Goal: Find specific page/section: Find specific page/section

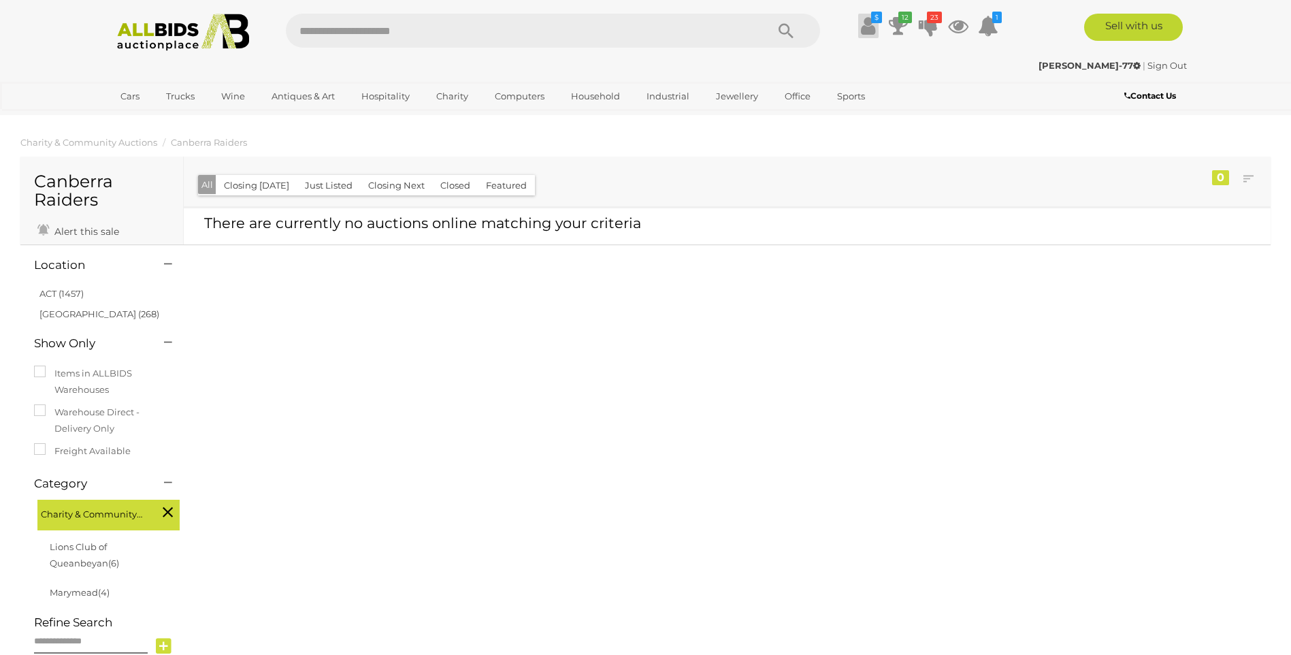
click at [862, 30] on icon at bounding box center [868, 26] width 14 height 25
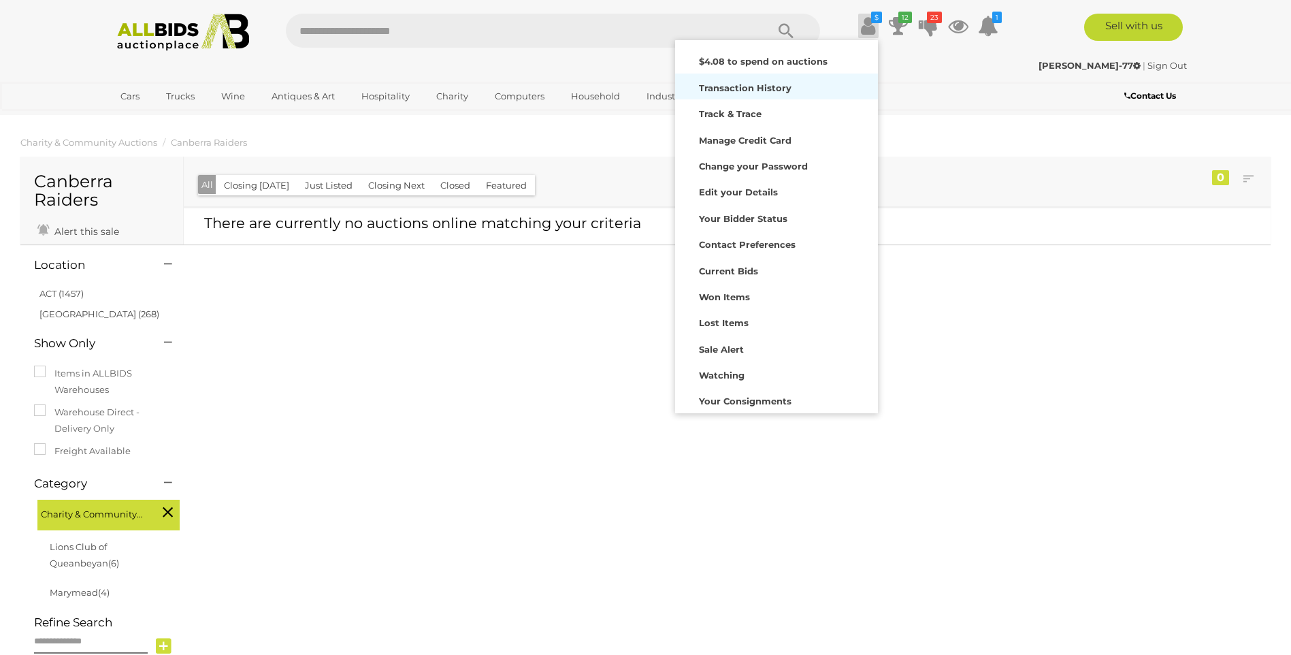
click at [781, 86] on strong "Transaction History" at bounding box center [745, 87] width 93 height 11
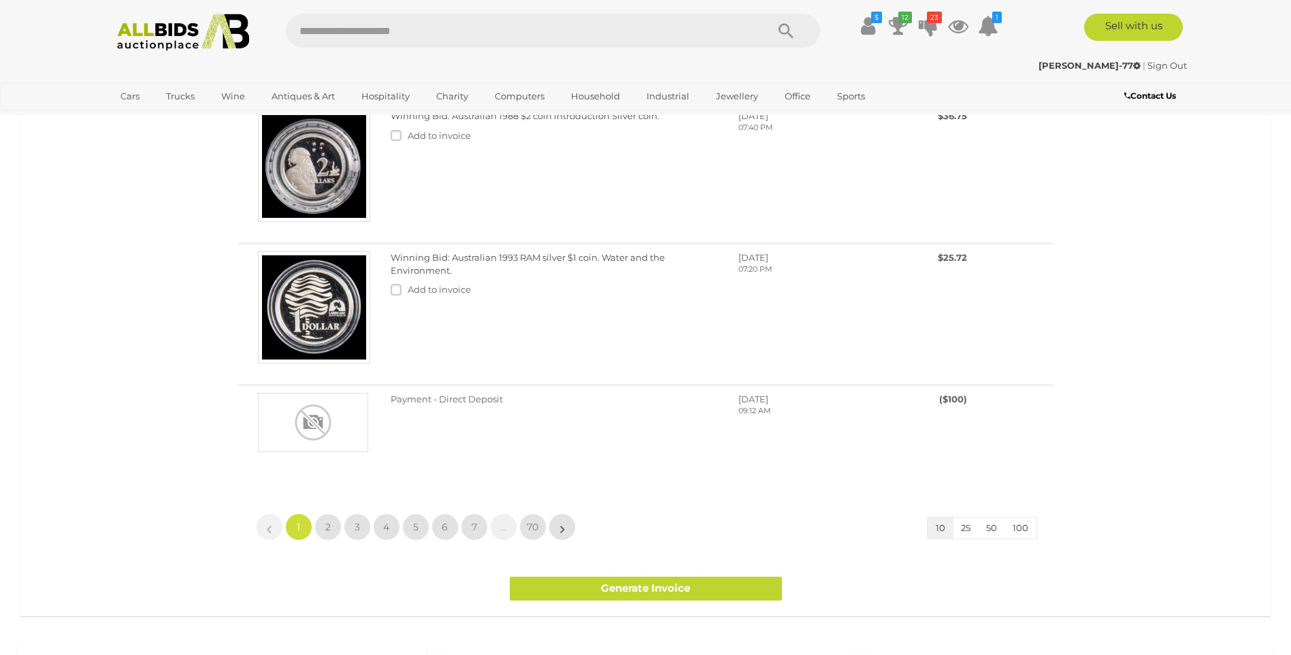
scroll to position [885, 0]
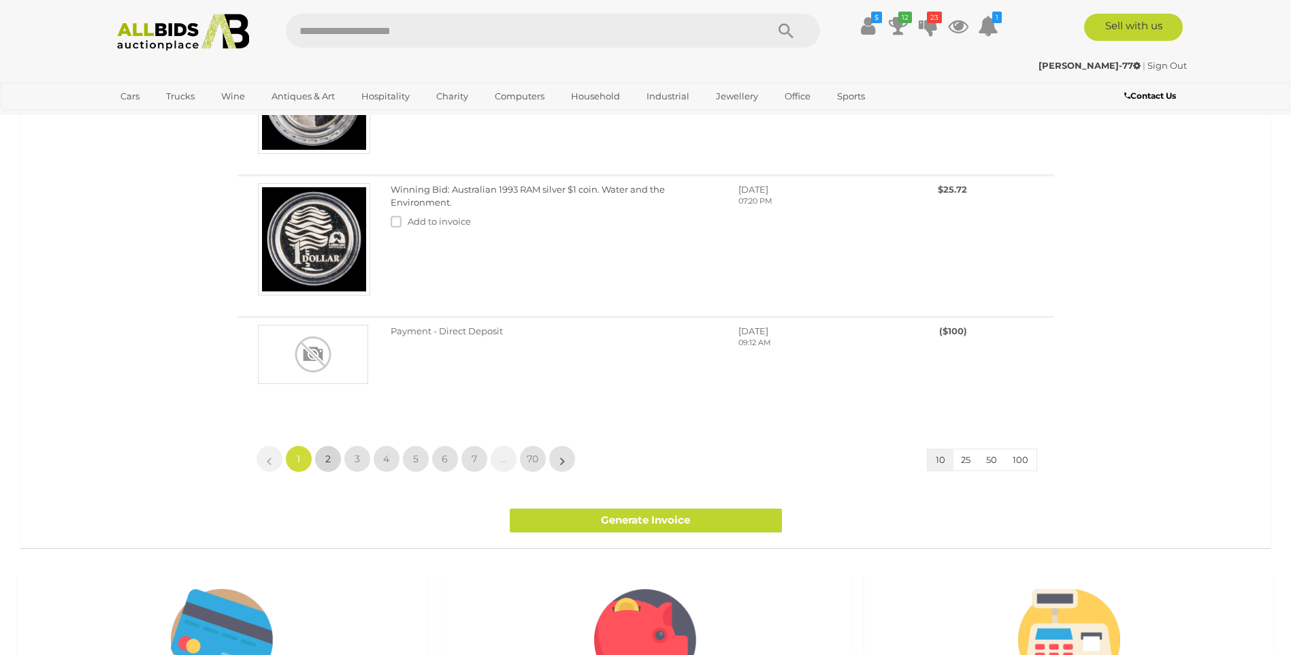
click at [326, 452] on link "2" at bounding box center [327, 458] width 27 height 27
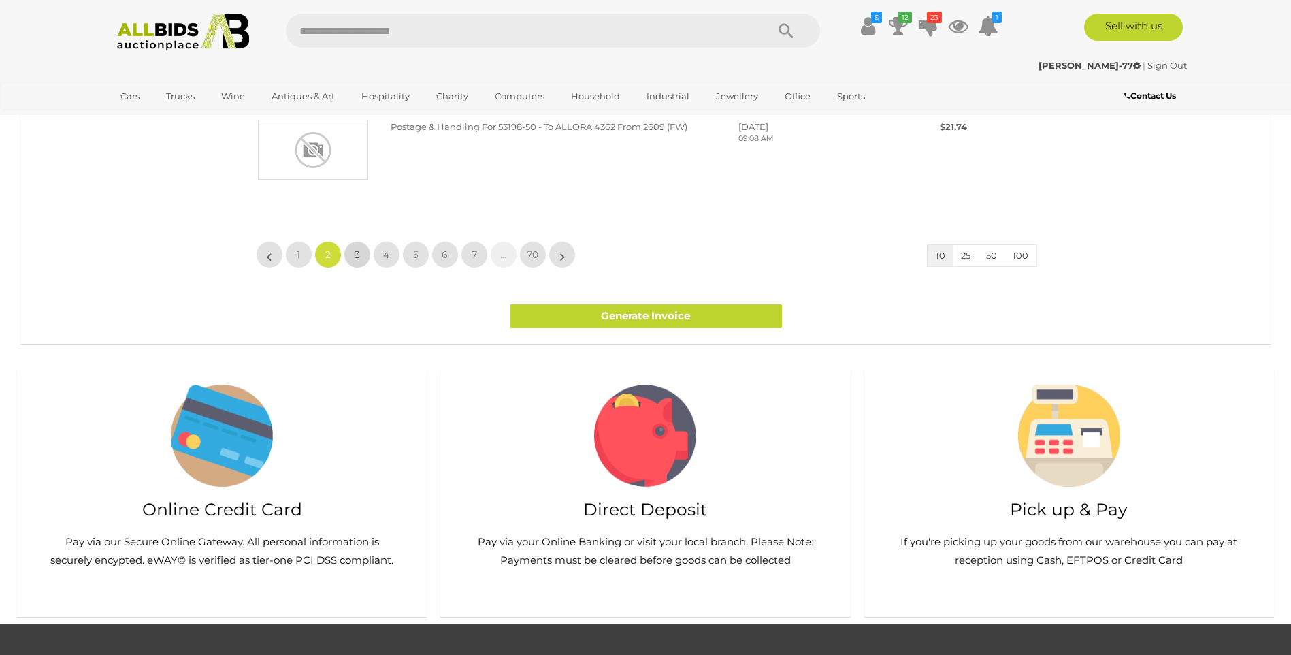
click at [359, 261] on span "3" at bounding box center [357, 254] width 5 height 12
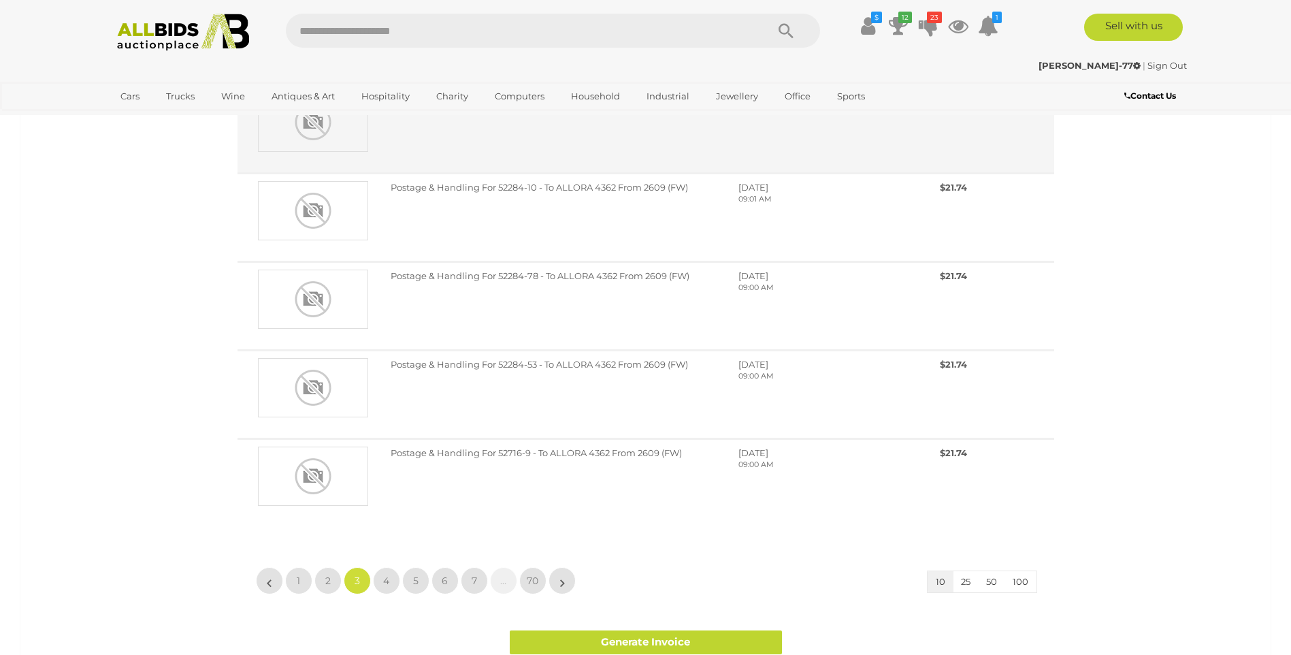
scroll to position [749, 0]
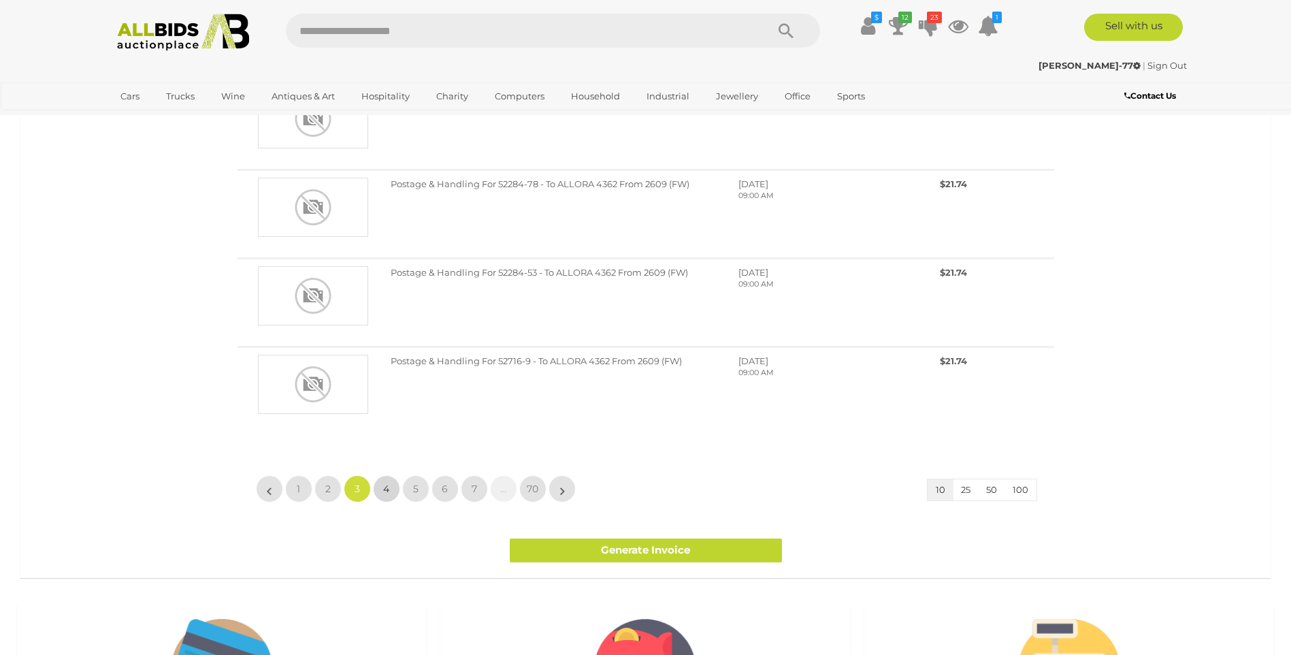
click at [389, 488] on span "4" at bounding box center [386, 489] width 6 height 12
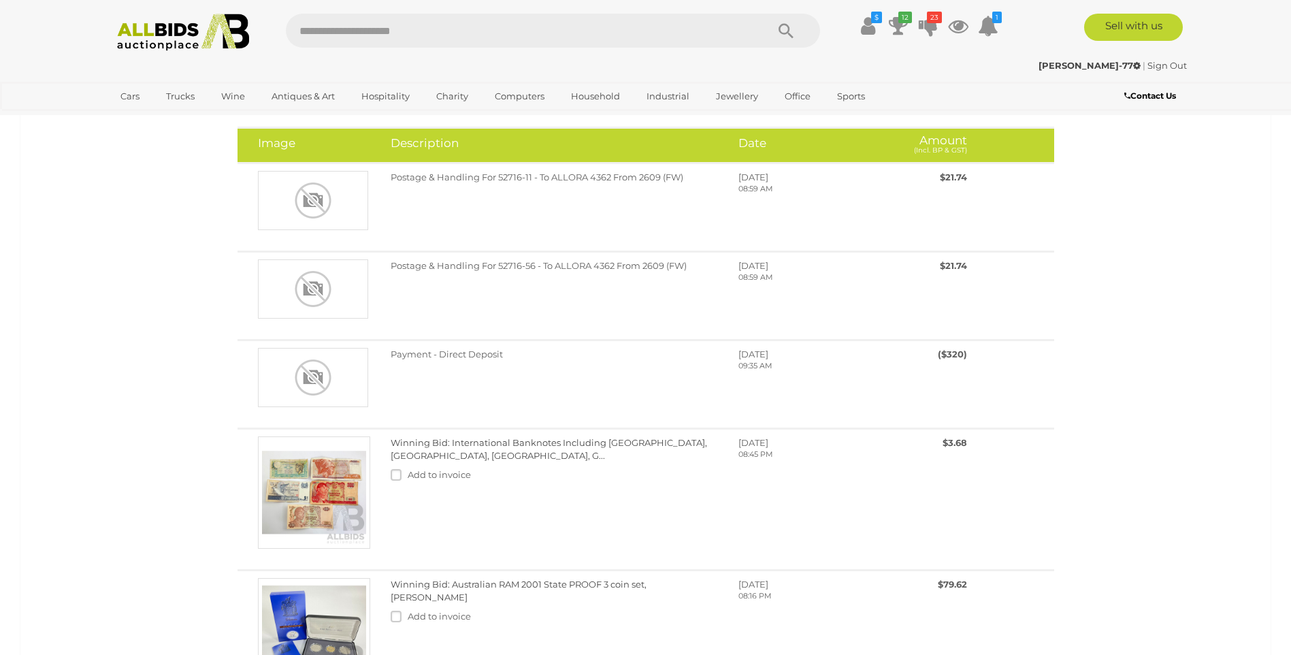
scroll to position [0, 0]
